Goal: Navigation & Orientation: Find specific page/section

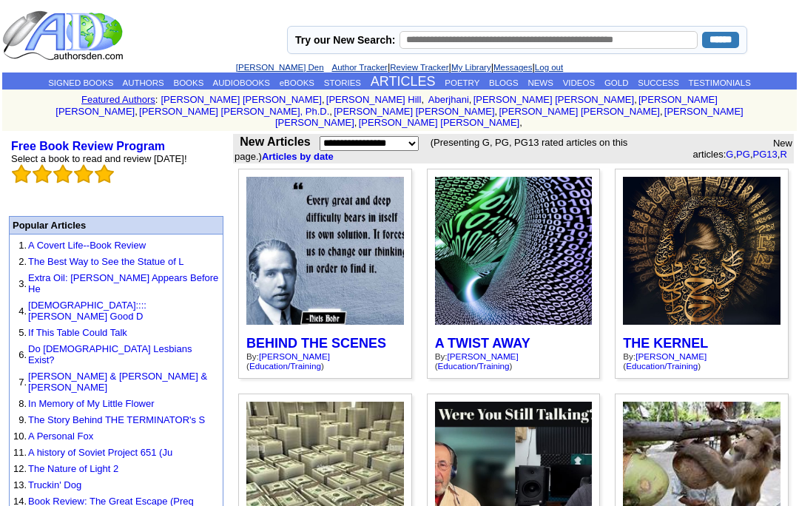
scroll to position [26, 0]
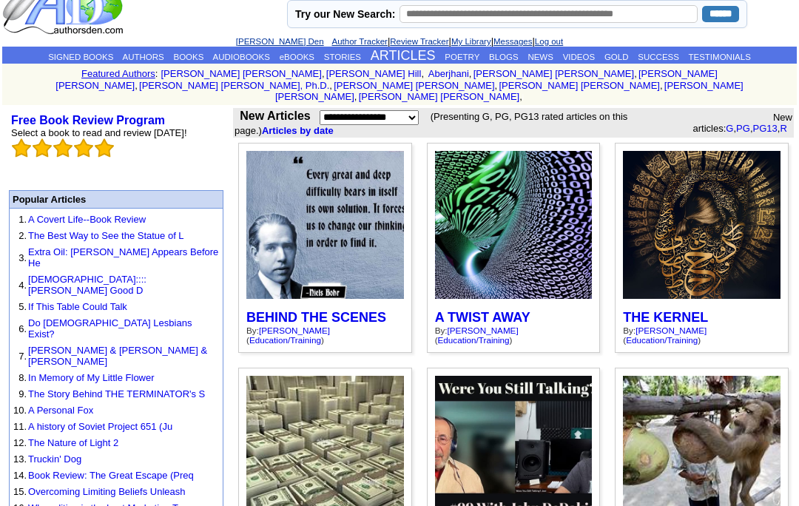
click at [511, 46] on link "Messages" at bounding box center [513, 41] width 38 height 9
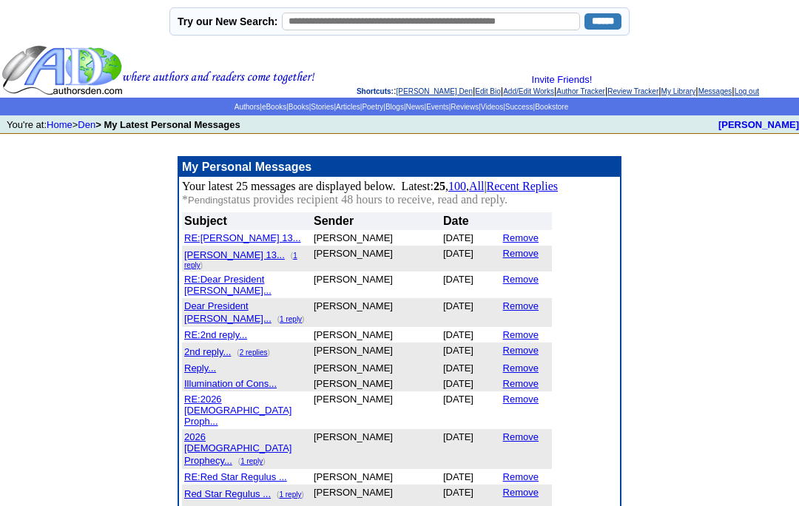
click at [404, 110] on link "Blogs" at bounding box center [395, 107] width 19 height 8
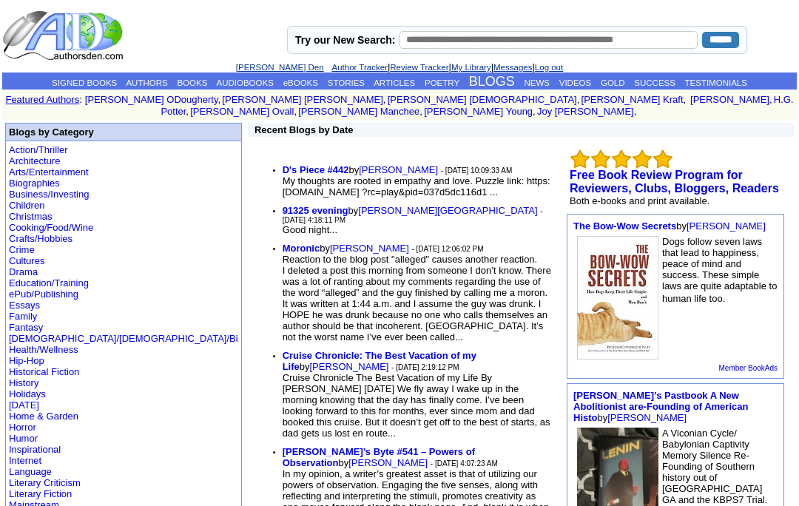
click at [272, 64] on link "[PERSON_NAME] Den" at bounding box center [280, 67] width 88 height 9
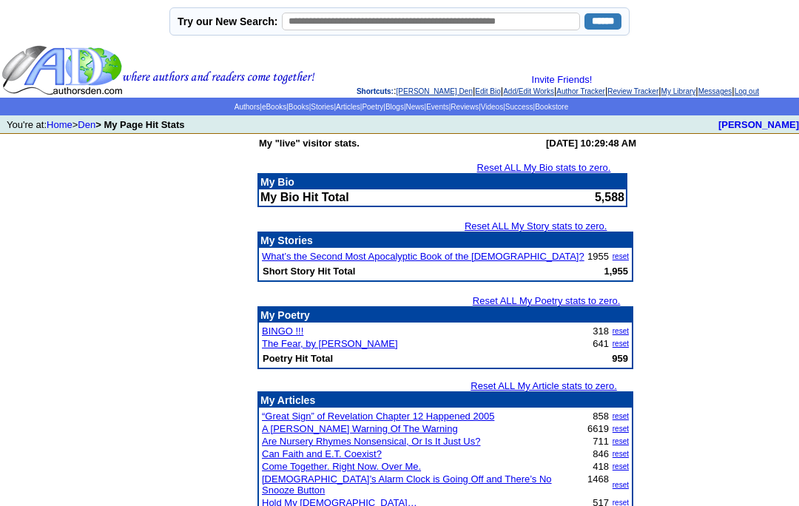
click at [95, 129] on link "Den" at bounding box center [87, 124] width 18 height 11
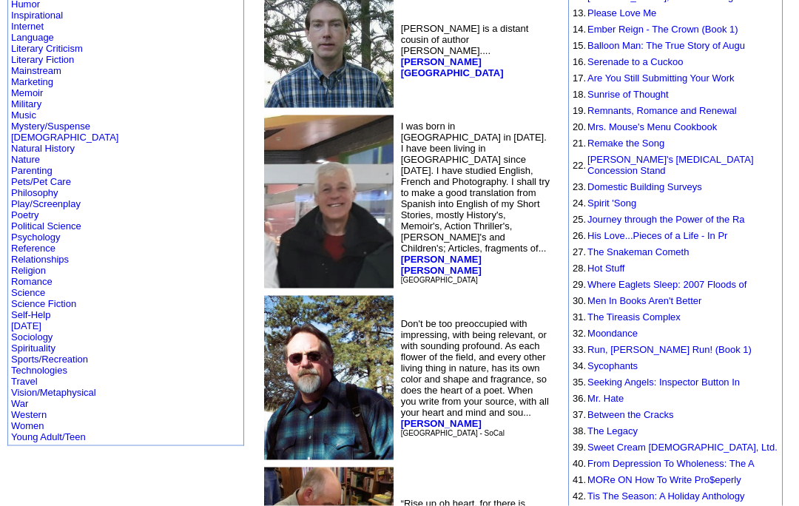
scroll to position [452, 0]
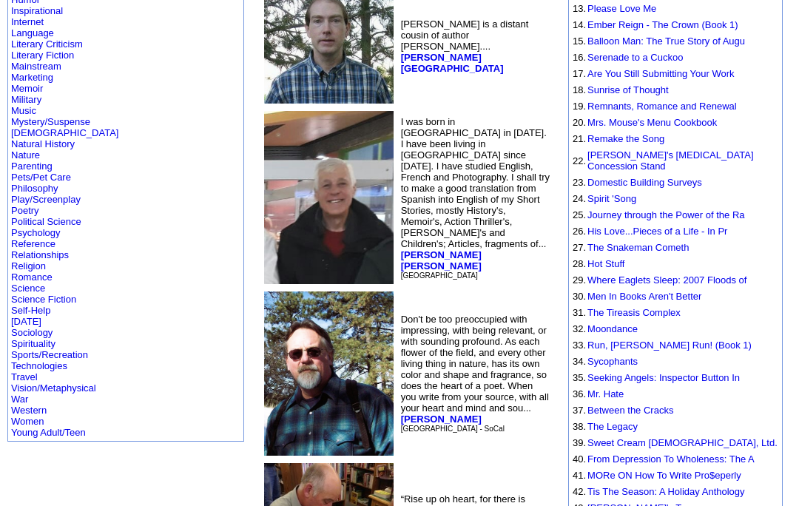
click at [35, 272] on link "Religion" at bounding box center [28, 265] width 35 height 11
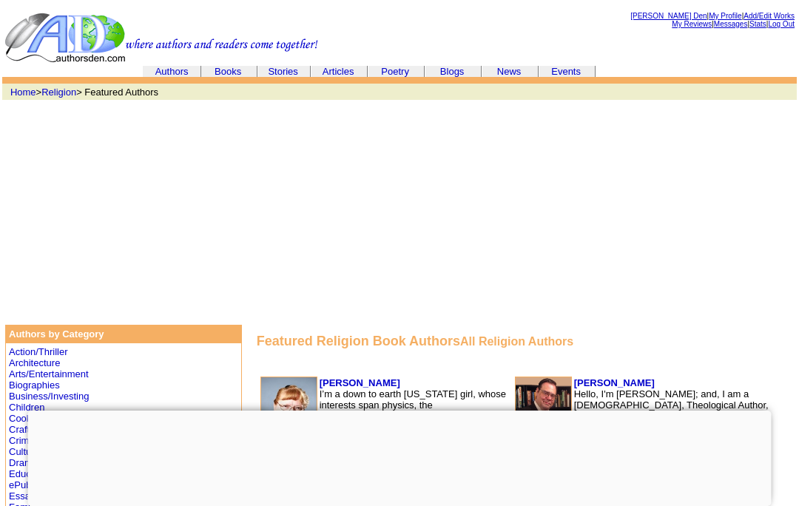
click at [341, 69] on link "Articles" at bounding box center [339, 71] width 32 height 11
